Goal: Find specific page/section: Find specific page/section

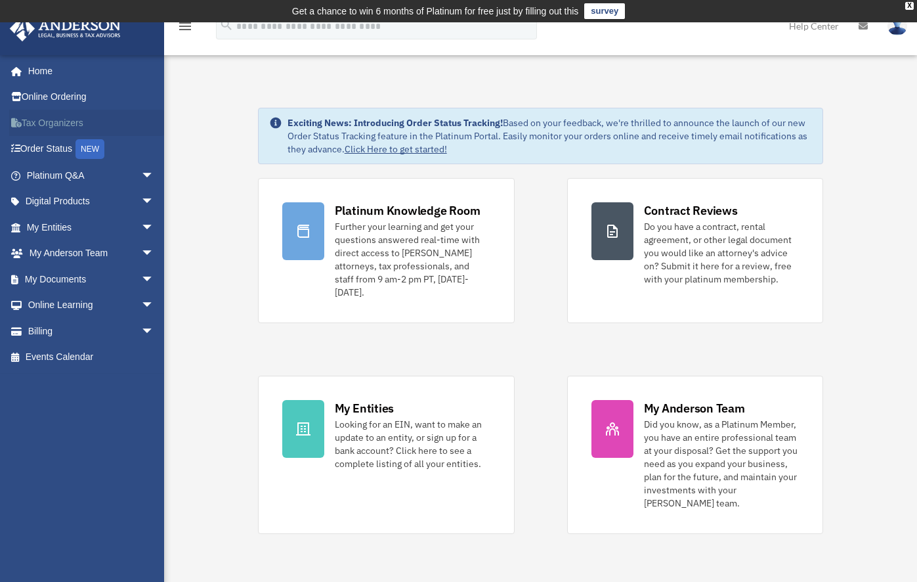
click at [58, 123] on link "Tax Organizers" at bounding box center [91, 123] width 165 height 26
click at [62, 227] on link "My Entities arrow_drop_down" at bounding box center [91, 227] width 165 height 26
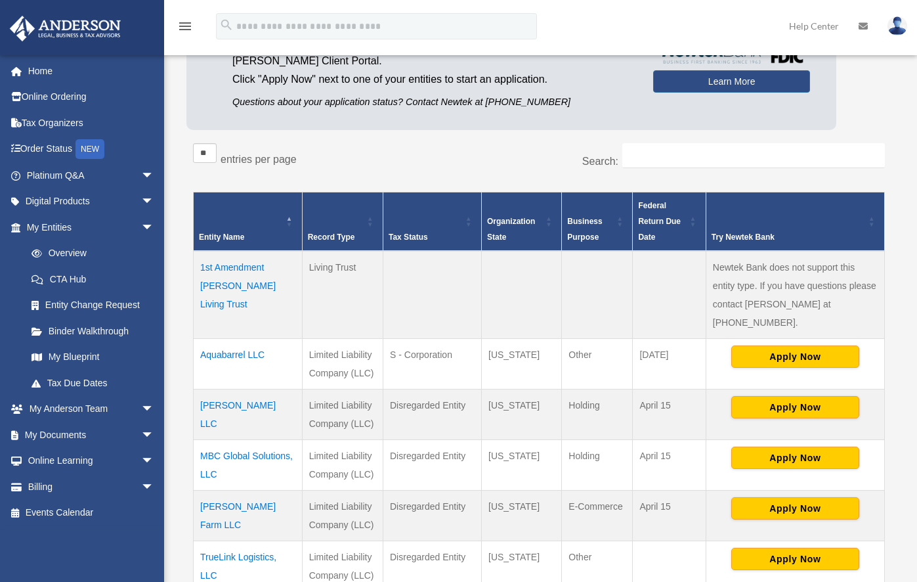
scroll to position [197, 0]
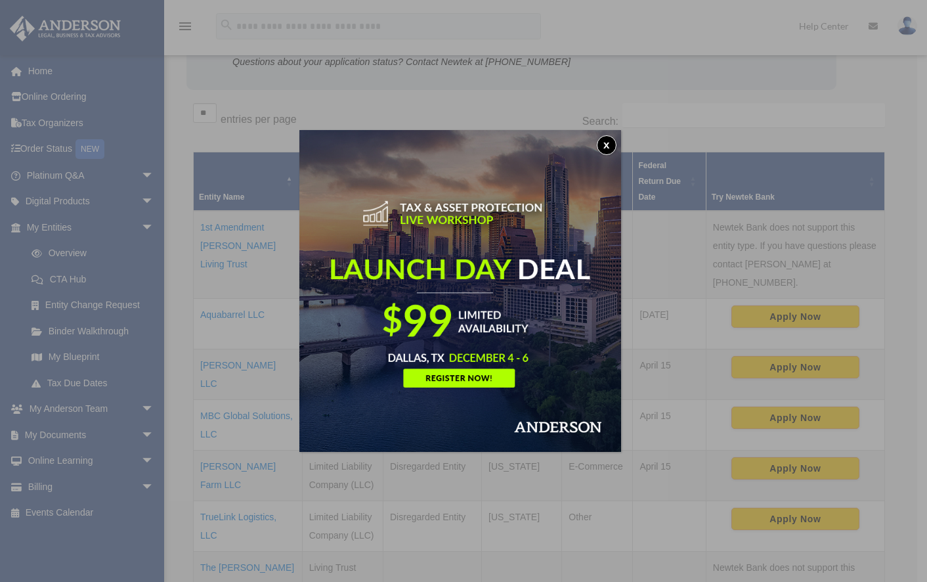
click at [608, 142] on button "x" at bounding box center [607, 145] width 20 height 20
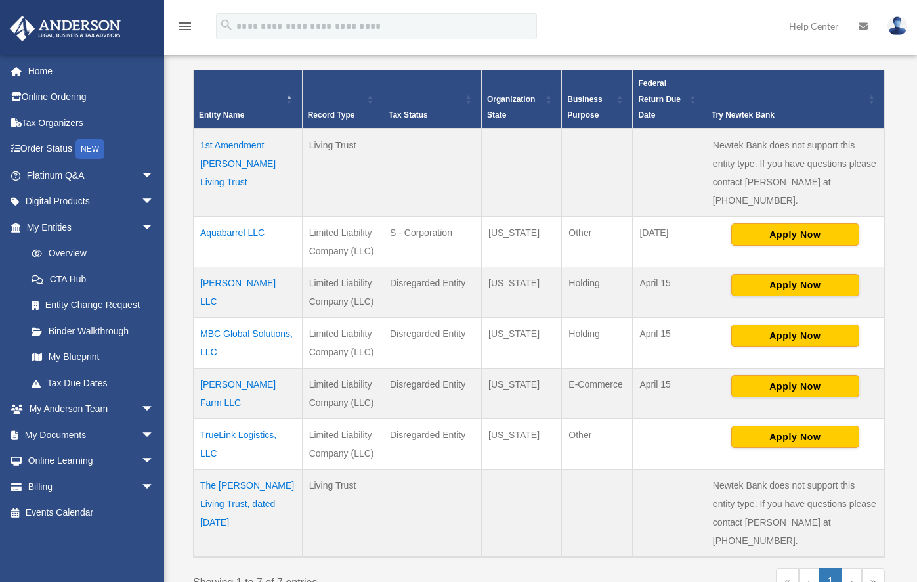
scroll to position [328, 0]
